Goal: Information Seeking & Learning: Learn about a topic

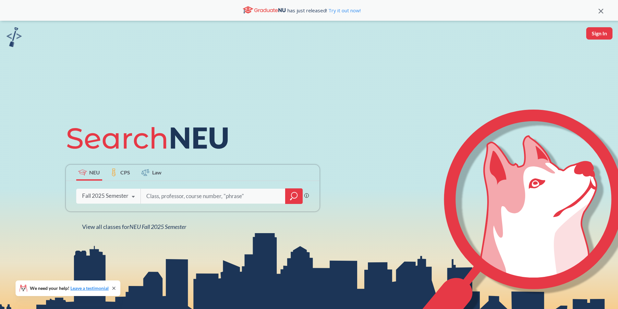
click at [158, 196] on input "search" at bounding box center [213, 197] width 135 height 14
type input "industrial engineering"
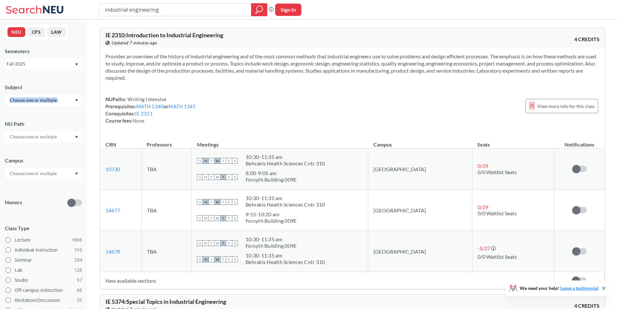
click at [77, 100] on icon "Dropdown arrow" at bounding box center [76, 100] width 3 height 3
click at [85, 95] on div "NEU CPS LAW Semesters Fall 2025 Subject CS ( 114 ) Computer Science NRSG ( 75 )…" at bounding box center [43, 164] width 87 height 290
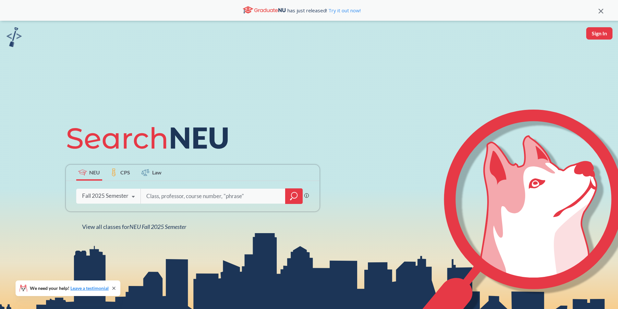
click at [159, 192] on input "search" at bounding box center [213, 197] width 135 height 14
type input "reinforced learning"
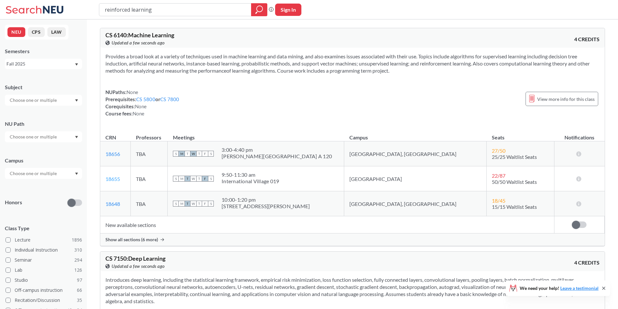
click at [110, 180] on link "18655" at bounding box center [112, 179] width 15 height 6
click at [151, 7] on input "reinforced learning" at bounding box center [175, 9] width 142 height 11
drag, startPoint x: 166, startPoint y: 10, endPoint x: 94, endPoint y: 7, distance: 71.1
click at [94, 7] on div "reinforced learning Phrase search guarantees the exact search appears in the re…" at bounding box center [309, 9] width 618 height 19
type input "simulation"
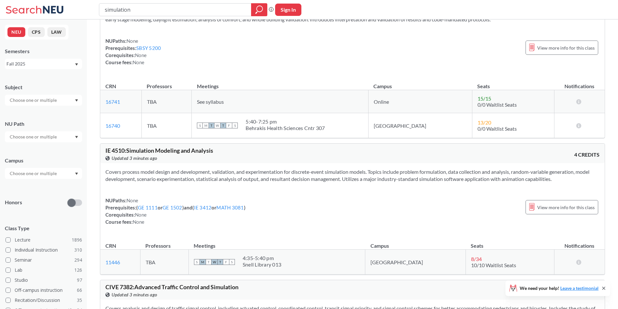
scroll to position [48, 0]
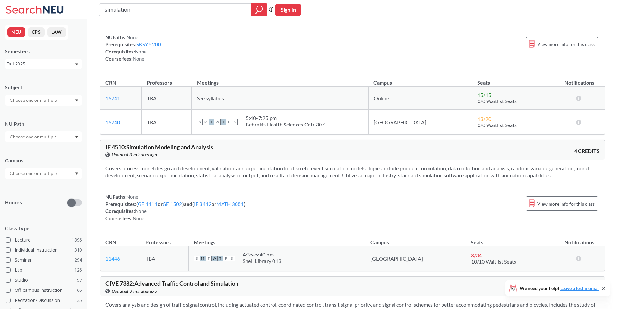
click at [114, 259] on link "11446" at bounding box center [112, 259] width 15 height 6
